Goal: Task Accomplishment & Management: Manage account settings

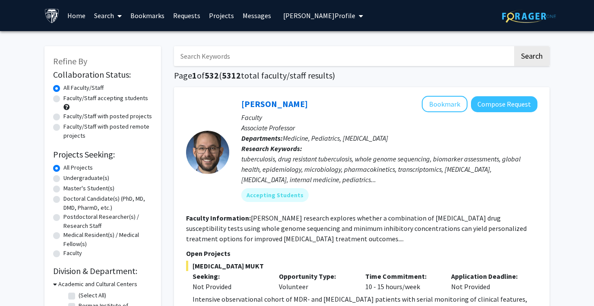
click at [296, 14] on span "[PERSON_NAME] Profile" at bounding box center [319, 15] width 72 height 9
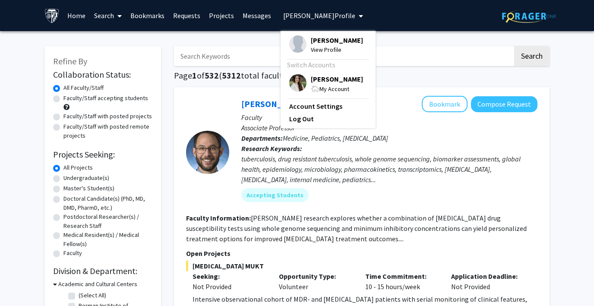
click at [315, 41] on span "[PERSON_NAME]" at bounding box center [337, 39] width 52 height 9
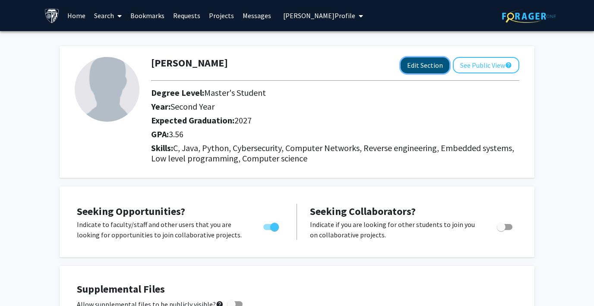
click at [418, 66] on button "Edit Section" at bounding box center [424, 65] width 49 height 16
select select "second_year"
select select "2027"
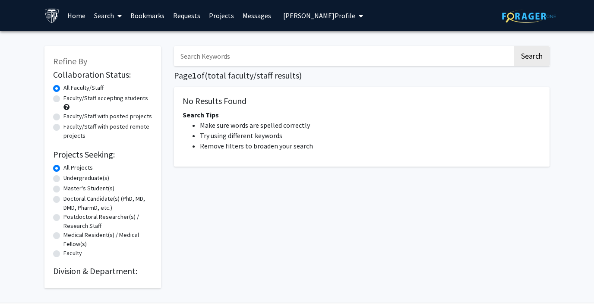
click at [327, 15] on span "Raven Alexander's Profile" at bounding box center [319, 15] width 72 height 9
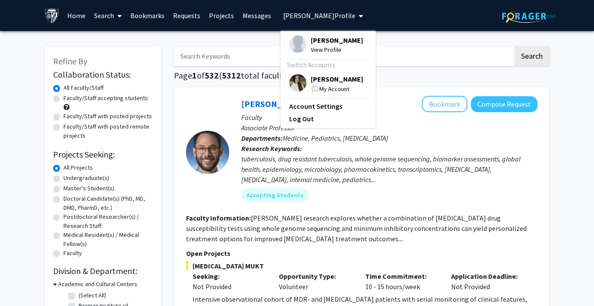
click at [292, 43] on img at bounding box center [297, 43] width 17 height 17
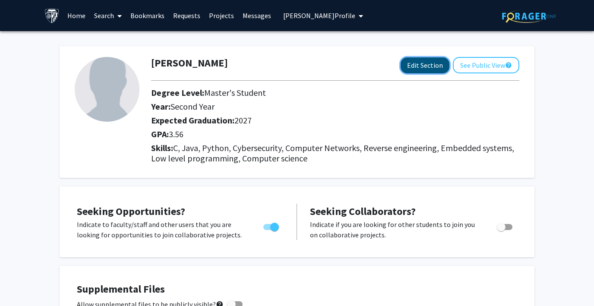
click at [428, 64] on button "Edit Section" at bounding box center [424, 65] width 49 height 16
select select "second_year"
select select "2027"
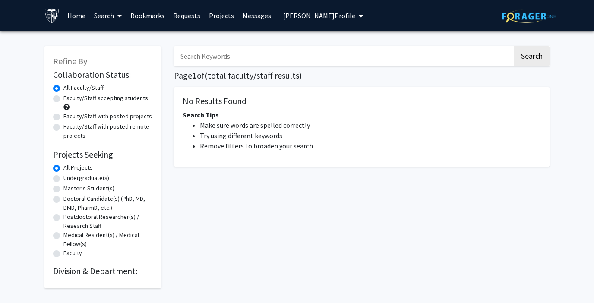
click at [289, 18] on span "[PERSON_NAME] Profile" at bounding box center [319, 15] width 72 height 9
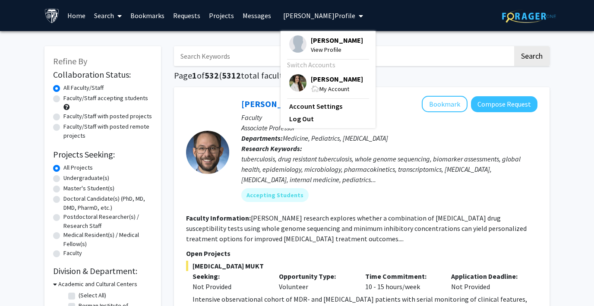
click at [294, 43] on img at bounding box center [297, 43] width 17 height 17
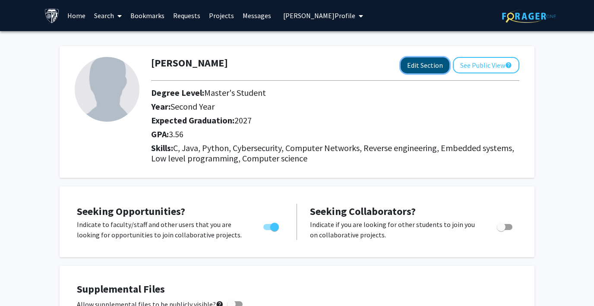
click at [419, 64] on button "Edit Section" at bounding box center [424, 65] width 49 height 16
select select "second_year"
select select "2027"
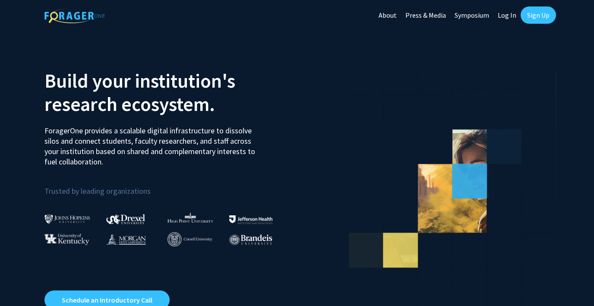
click at [504, 13] on link "Log In" at bounding box center [506, 15] width 27 height 30
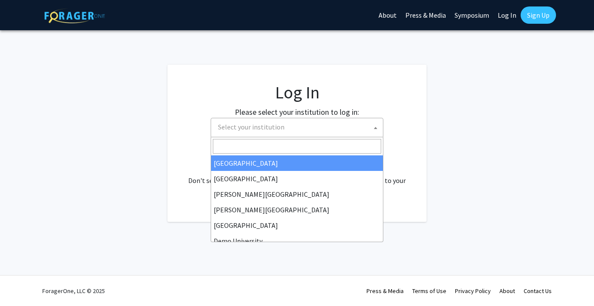
click at [261, 128] on span "Select your institution" at bounding box center [251, 127] width 66 height 9
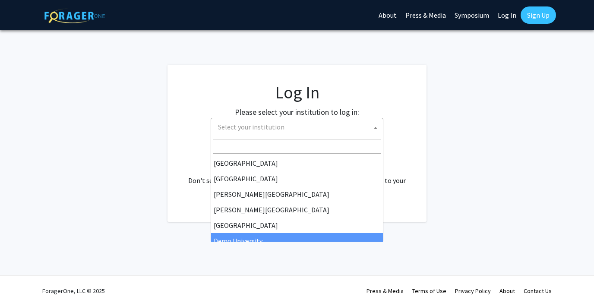
select select "8"
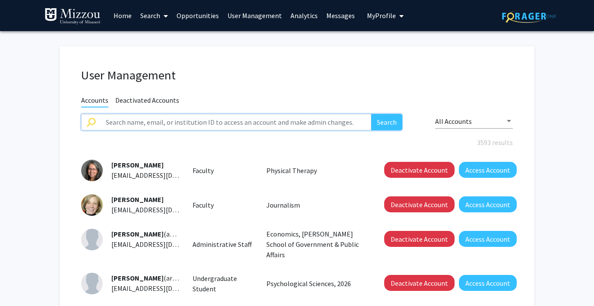
click at [157, 127] on input "text" at bounding box center [236, 122] width 271 height 16
paste input "mgilligan@umsystem.edu"
type input "mgilligan@umsystem.edu"
click at [371, 114] on button "Search" at bounding box center [386, 122] width 31 height 16
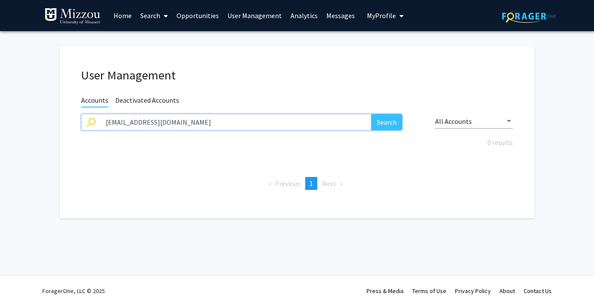
click at [163, 123] on input "mgilligan@umsystem.edu" at bounding box center [236, 122] width 271 height 16
click at [371, 114] on button "Search" at bounding box center [386, 122] width 31 height 16
click at [135, 123] on input "megan giligan" at bounding box center [236, 122] width 271 height 16
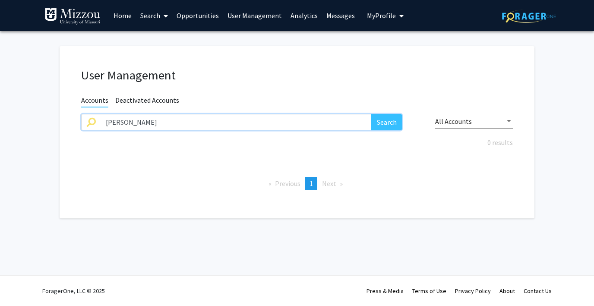
type input "megan gilligan"
click at [392, 127] on button "Search" at bounding box center [386, 122] width 31 height 16
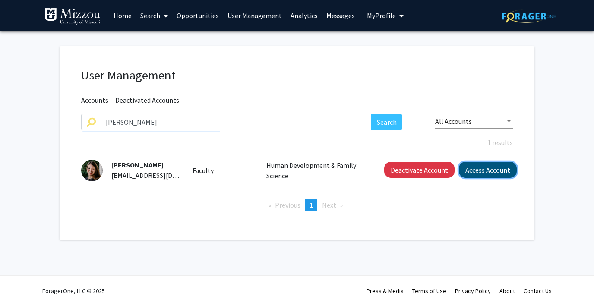
click at [479, 173] on button "Access Account" at bounding box center [488, 170] width 58 height 16
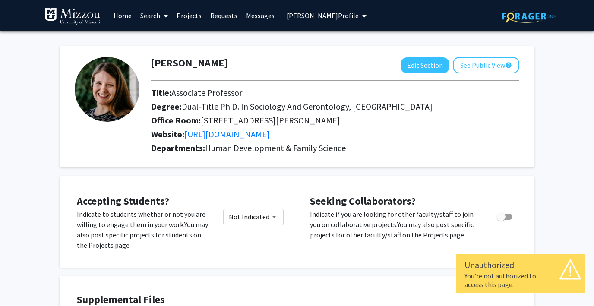
click at [309, 14] on span "Megan Gilligan's Profile" at bounding box center [323, 15] width 72 height 9
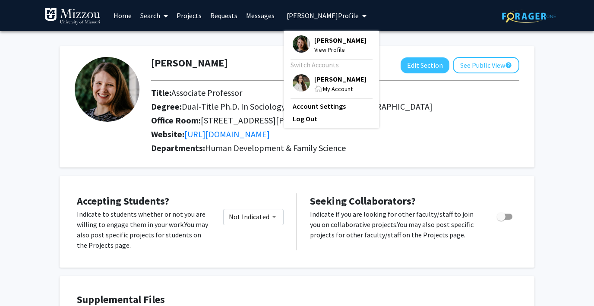
click at [296, 77] on img at bounding box center [301, 82] width 17 height 17
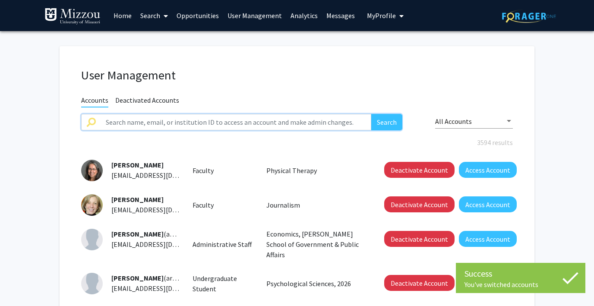
click at [167, 122] on input "text" at bounding box center [236, 122] width 271 height 16
click at [369, 19] on span "My Profile" at bounding box center [381, 15] width 29 height 9
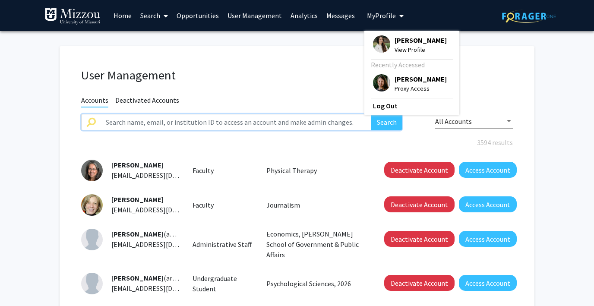
click at [115, 123] on input "text" at bounding box center [236, 122] width 271 height 16
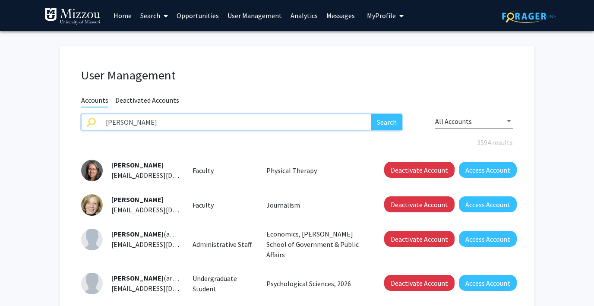
type input "megan gilligan"
click at [371, 114] on button "Search" at bounding box center [386, 122] width 31 height 16
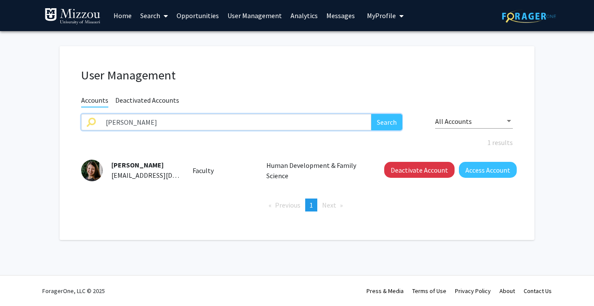
click at [123, 124] on input "megan gilligan" at bounding box center [236, 122] width 271 height 16
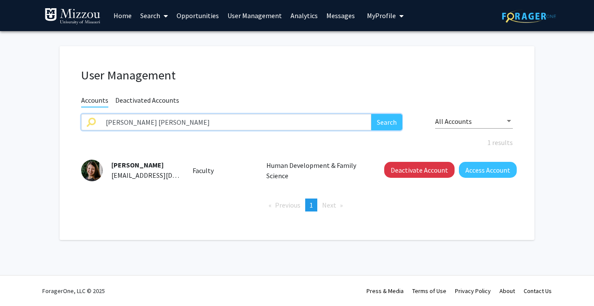
type input "j. clay hurdle"
click at [371, 114] on button "Search" at bounding box center [386, 122] width 31 height 16
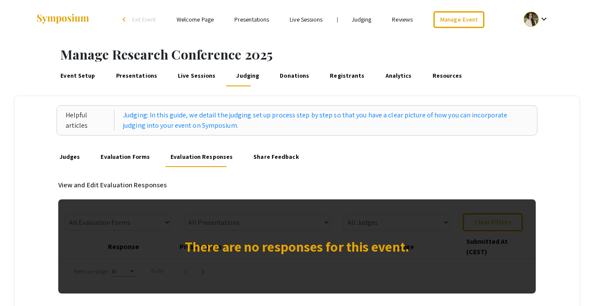
click at [72, 78] on link "Event Setup" at bounding box center [78, 76] width 38 height 21
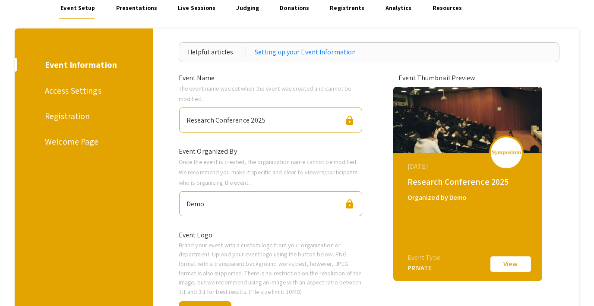
scroll to position [69, 0]
